Goal: Obtain resource: Download file/media

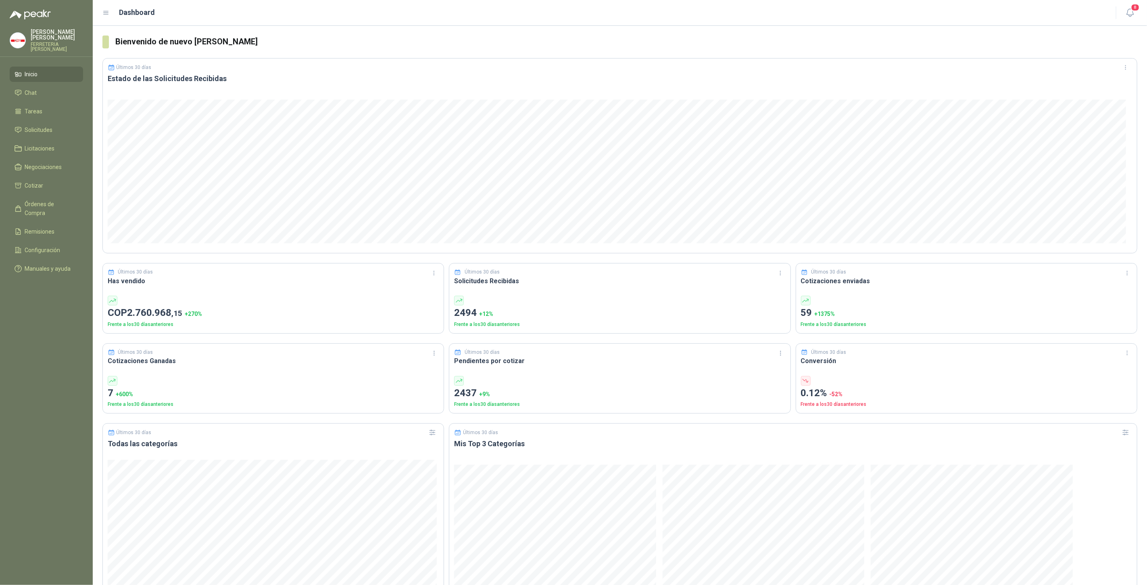
click at [47, 211] on ul "Inicio Chat Tareas Solicitudes Licitaciones Negociaciones Cotizar Órdenes de Co…" at bounding box center [46, 173] width 93 height 213
drag, startPoint x: 52, startPoint y: 203, endPoint x: 54, endPoint y: 200, distance: 4.2
click at [52, 203] on span "Órdenes de Compra" at bounding box center [50, 209] width 50 height 18
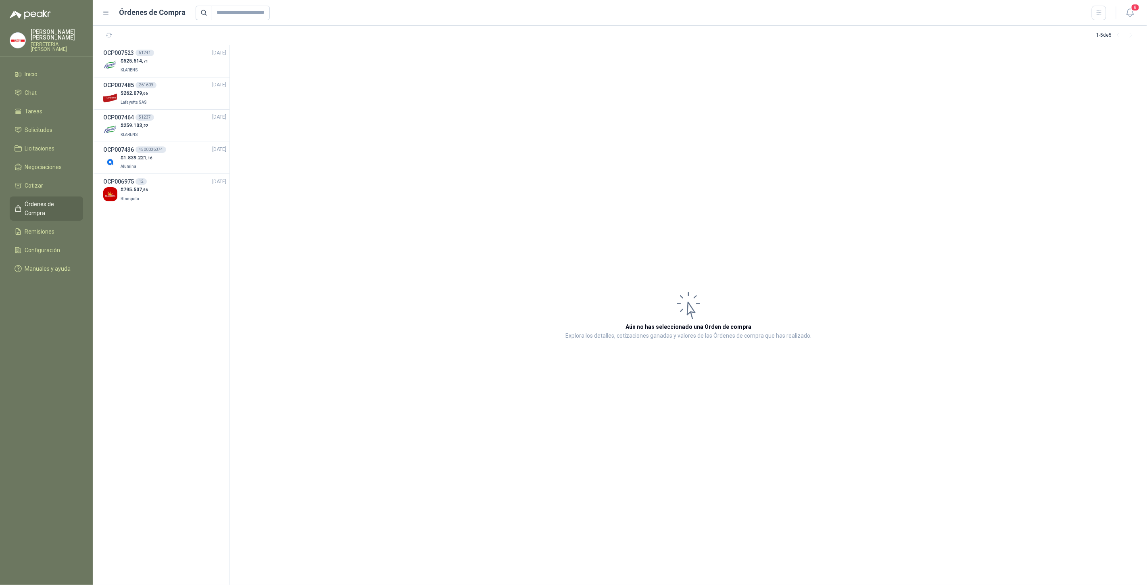
click at [140, 61] on span "525.514 ,71" at bounding box center [135, 61] width 25 height 6
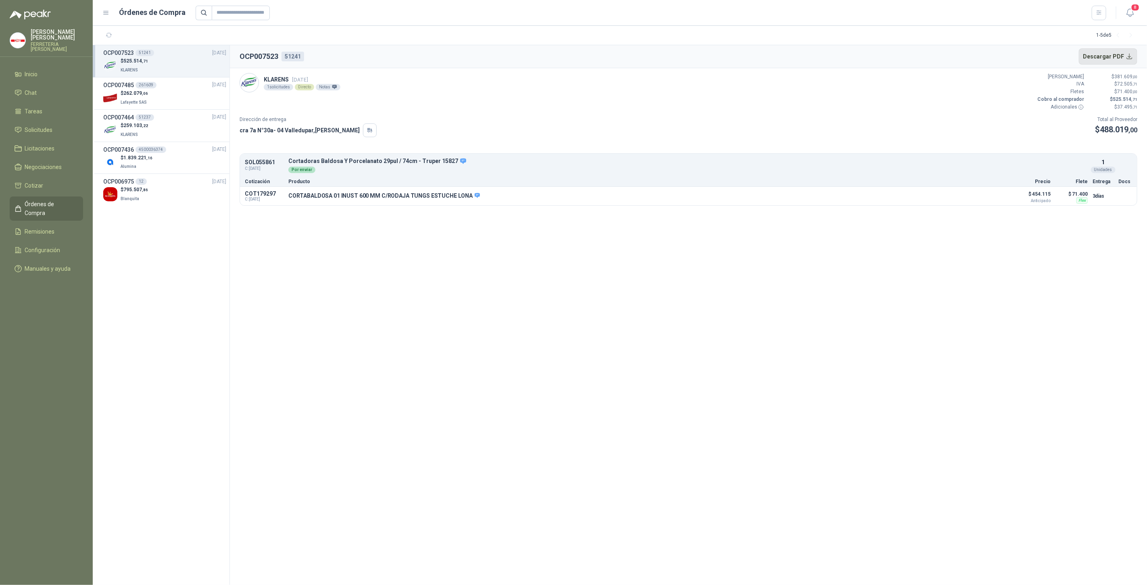
click at [1094, 57] on button "Descargar PDF" at bounding box center [1108, 56] width 59 height 16
click at [140, 129] on p "KLARENS" at bounding box center [134, 133] width 27 height 9
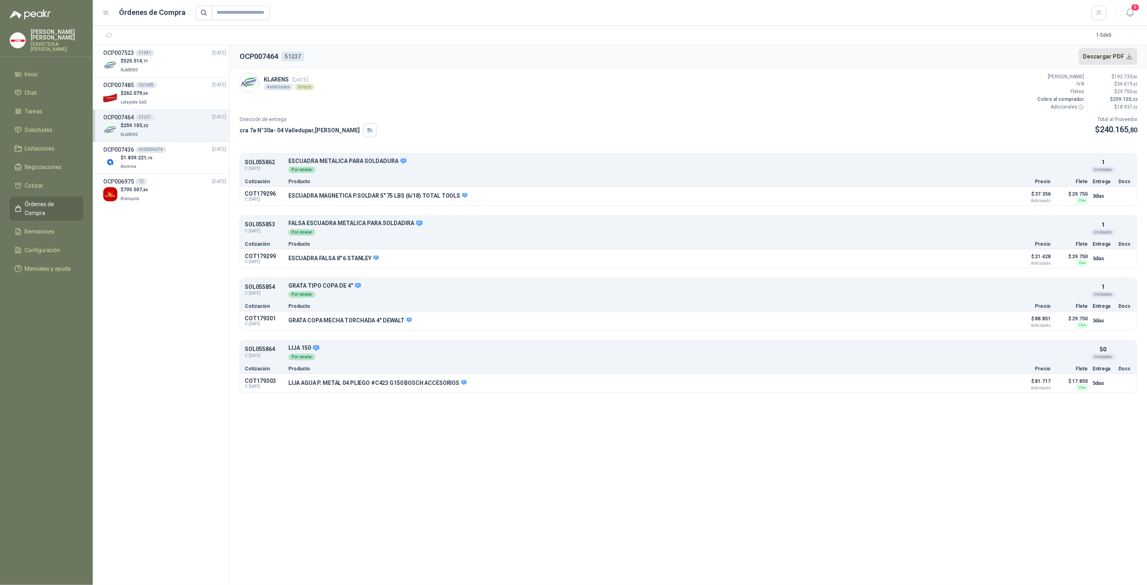
click at [1104, 56] on button "Descargar PDF" at bounding box center [1108, 56] width 59 height 16
